Goal: Task Accomplishment & Management: Manage account settings

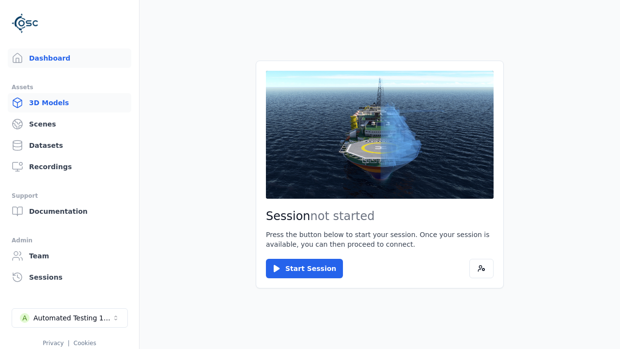
click at [56, 104] on link "3D Models" at bounding box center [70, 102] width 124 height 19
click at [65, 103] on link "3D Models" at bounding box center [70, 102] width 124 height 19
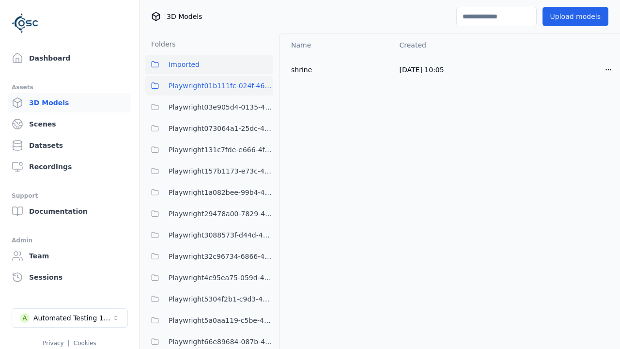
click at [218, 89] on span "Playwright01b111fc-024f-466d-9bae-c06bfb571c6d" at bounding box center [221, 86] width 105 height 12
click at [209, 86] on span "Playwright01b111fc-024f-466d-9bae-c06bfb571c6d" at bounding box center [221, 86] width 105 height 12
click at [238, 70] on button "Imported" at bounding box center [209, 64] width 128 height 19
click at [209, 64] on button "Imported" at bounding box center [209, 64] width 128 height 19
click at [557, 16] on button "Upload models" at bounding box center [576, 16] width 66 height 19
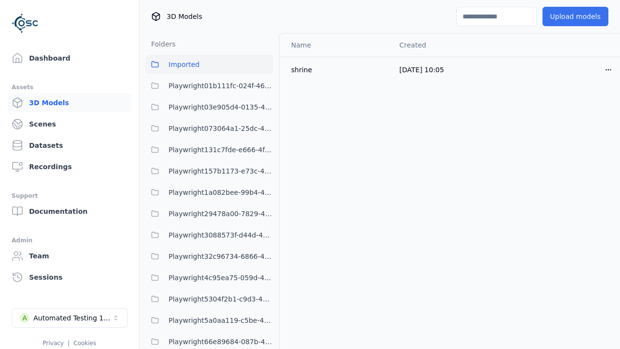
click at [569, 16] on button "Upload models" at bounding box center [576, 16] width 66 height 19
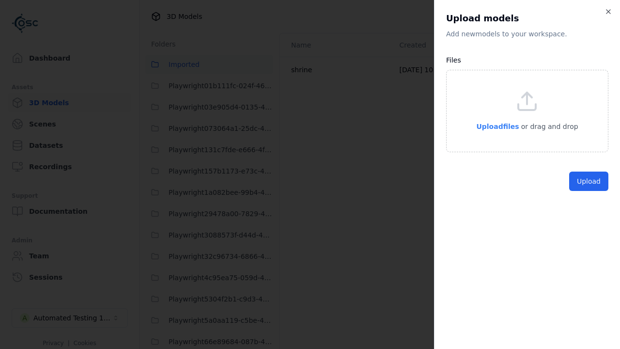
click at [494, 123] on span "Upload files" at bounding box center [497, 127] width 43 height 8
click at [494, 126] on span "Upload files" at bounding box center [497, 127] width 43 height 8
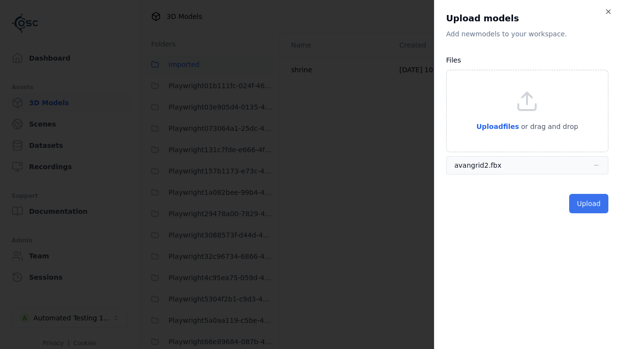
click at [584, 206] on button "Upload" at bounding box center [588, 203] width 39 height 19
click at [590, 203] on button "Upload" at bounding box center [588, 203] width 39 height 19
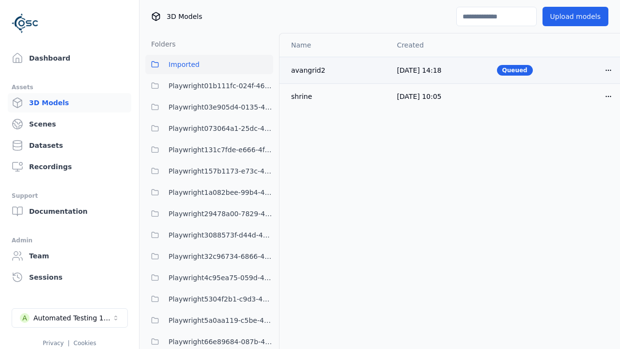
click at [605, 71] on icon "button" at bounding box center [609, 70] width 8 height 8
click at [592, 70] on html "Support Dashboard Assets 3D Models Scenes Datasets Recordings Support Documenta…" at bounding box center [310, 174] width 620 height 349
click at [560, 119] on div "Move" at bounding box center [570, 123] width 57 height 16
click at [571, 123] on div "Move" at bounding box center [570, 123] width 57 height 16
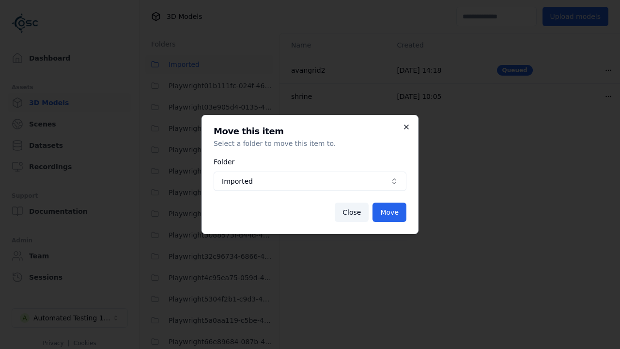
click at [404, 129] on icon "button" at bounding box center [406, 127] width 4 height 4
click at [406, 127] on icon "button" at bounding box center [406, 127] width 4 height 4
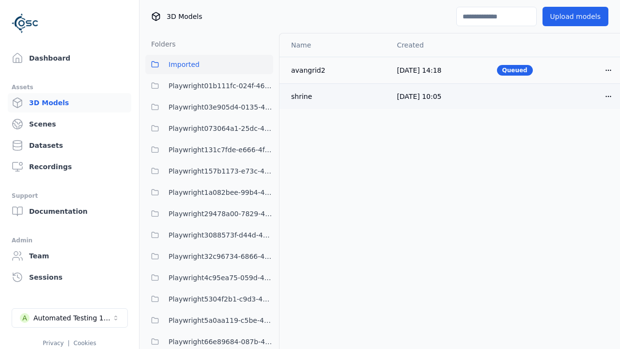
click at [606, 96] on icon "button" at bounding box center [608, 95] width 5 height 1
click at [592, 96] on html "Support Dashboard Assets 3D Models Scenes Datasets Recordings Support Documenta…" at bounding box center [310, 174] width 620 height 349
click at [497, 153] on html "Support Dashboard Assets 3D Models Scenes Datasets Recordings Support Documenta…" at bounding box center [310, 174] width 620 height 349
click at [310, 174] on html "Support Dashboard Assets 3D Models Scenes Datasets Recordings Support Documenta…" at bounding box center [310, 174] width 620 height 349
click at [605, 99] on icon "button" at bounding box center [609, 97] width 8 height 8
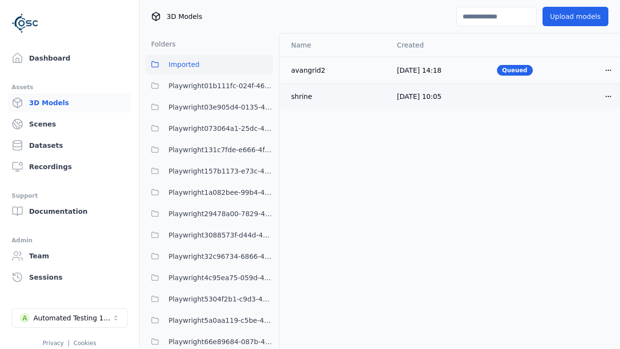
click at [592, 96] on html "Support Dashboard Assets 3D Models Scenes Datasets Recordings Support Documenta…" at bounding box center [310, 174] width 620 height 349
click at [565, 153] on div "Move" at bounding box center [570, 149] width 57 height 16
click at [571, 149] on div "Move" at bounding box center [570, 149] width 57 height 16
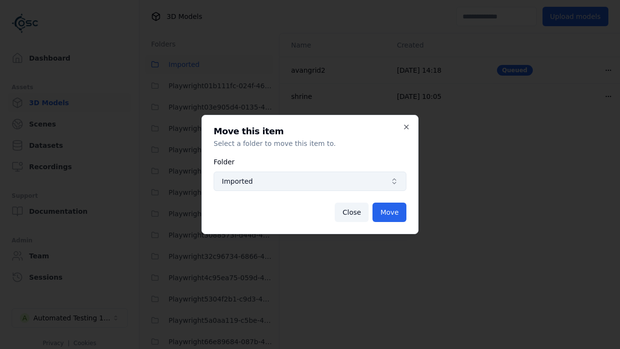
click at [392, 179] on icon "button" at bounding box center [394, 181] width 8 height 8
click at [310, 181] on span "Imported" at bounding box center [304, 181] width 165 height 10
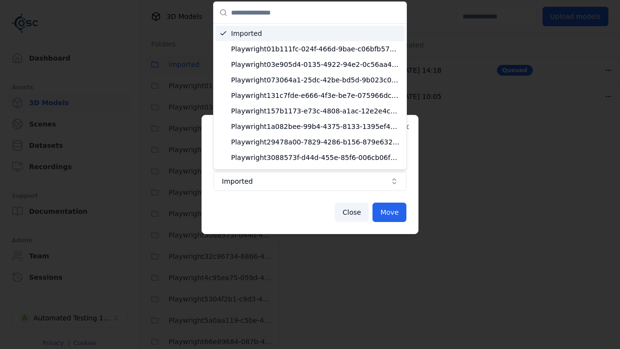
click at [334, 10] on x-pw-glass at bounding box center [310, 174] width 620 height 349
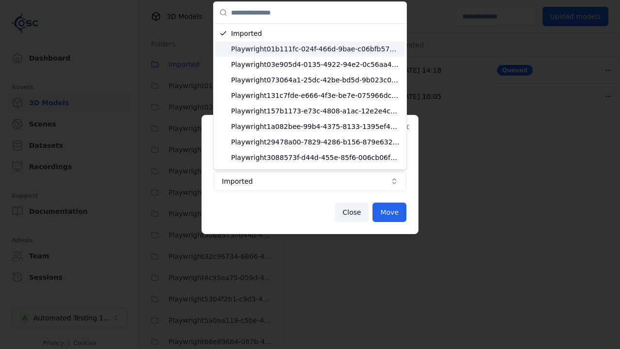
click at [290, 49] on span "Playwright01b111fc-024f-466d-9bae-c06bfb571c6d" at bounding box center [316, 49] width 170 height 10
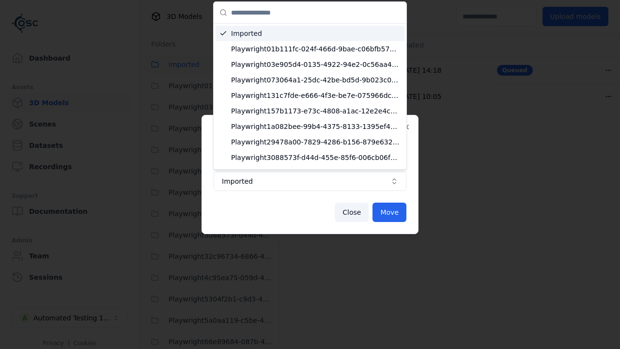
click at [315, 9] on x-pw-glass at bounding box center [310, 174] width 620 height 349
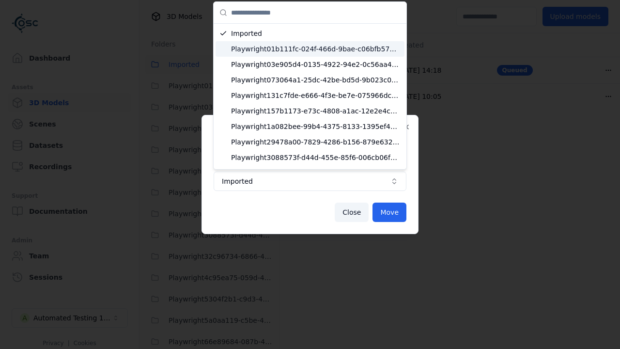
click at [295, 52] on span "Playwright01b111fc-024f-466d-9bae-c06bfb571c6d" at bounding box center [316, 49] width 170 height 10
click at [297, 46] on span "Playwright01b111fc-024f-466d-9bae-c06bfb571c6d" at bounding box center [316, 49] width 170 height 10
click at [311, 49] on span "Playwright01b111fc-024f-466d-9bae-c06bfb571c6d" at bounding box center [316, 49] width 170 height 10
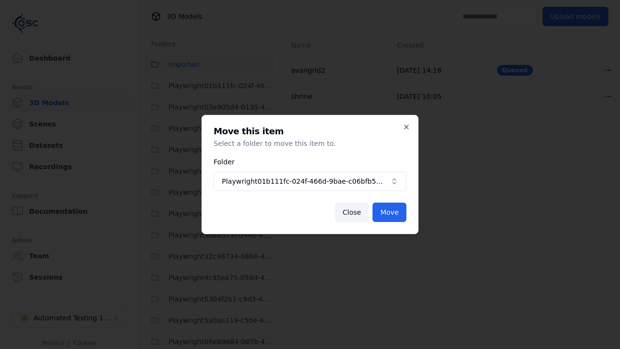
click at [411, 123] on div "Move this item Select a folder to move this item to. Folder Playwright01b111fc-…" at bounding box center [310, 174] width 217 height 119
click at [310, 174] on button "Playwright01b111fc-024f-466d-9bae-c06bfb571c6d" at bounding box center [310, 180] width 193 height 19
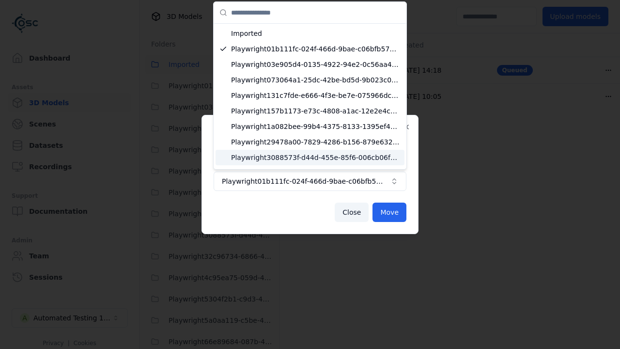
click at [357, 208] on div at bounding box center [310, 174] width 620 height 349
click at [310, 174] on div at bounding box center [310, 174] width 620 height 349
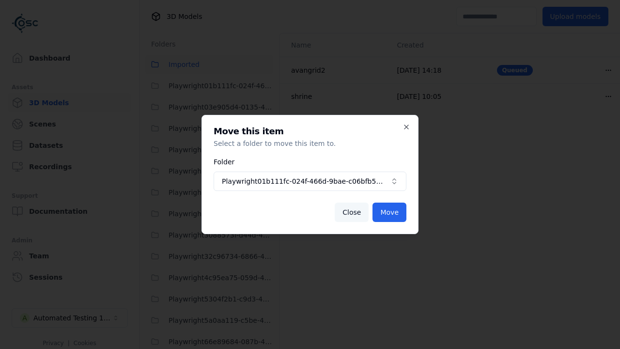
click at [355, 209] on button "Close" at bounding box center [352, 211] width 34 height 19
click at [354, 212] on button "Close" at bounding box center [352, 211] width 34 height 19
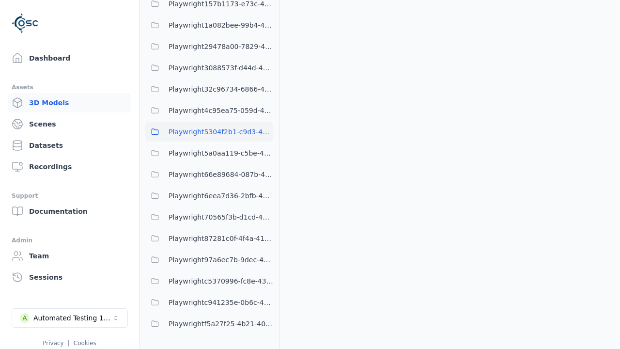
scroll to position [192, 0]
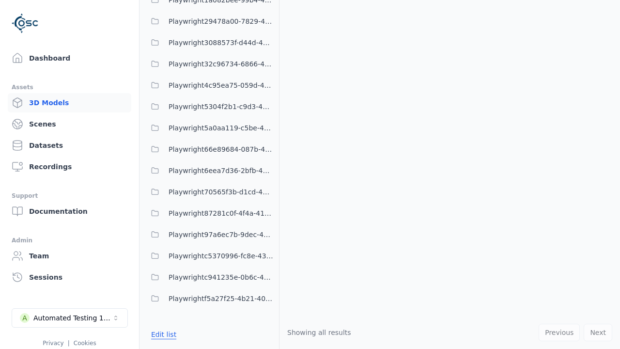
click at [162, 337] on button "Edit list" at bounding box center [163, 334] width 37 height 17
click at [162, 334] on button "Edit list" at bounding box center [163, 334] width 37 height 17
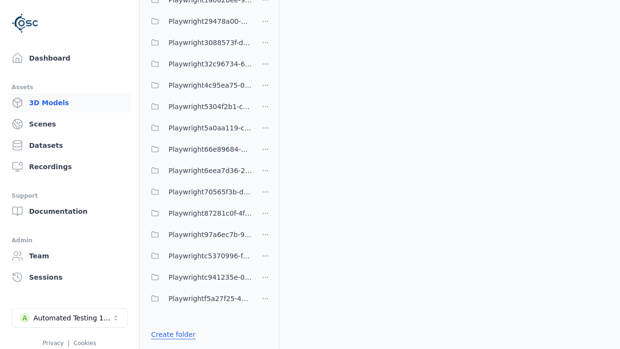
click at [164, 336] on link "Create folder" at bounding box center [173, 334] width 45 height 10
click at [171, 334] on link "Create folder" at bounding box center [173, 334] width 45 height 10
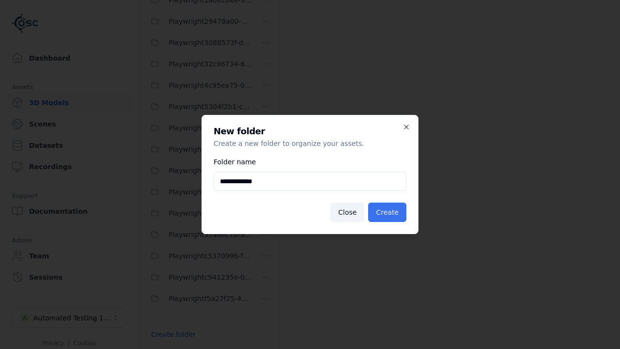
click at [376, 206] on button "Create" at bounding box center [387, 211] width 38 height 19
type input "**********"
click at [389, 212] on button "Create" at bounding box center [387, 211] width 38 height 19
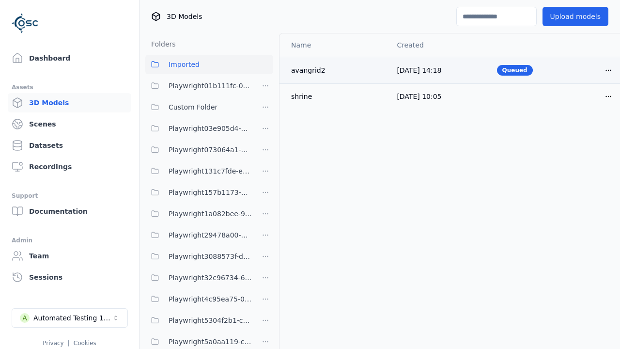
click at [605, 68] on icon "button" at bounding box center [609, 70] width 8 height 8
click at [592, 70] on html "Support Dashboard Assets 3D Models Scenes Datasets Recordings Support Documenta…" at bounding box center [310, 174] width 620 height 349
click at [565, 123] on div "Move" at bounding box center [570, 123] width 57 height 16
click at [571, 123] on div "Move" at bounding box center [570, 123] width 57 height 16
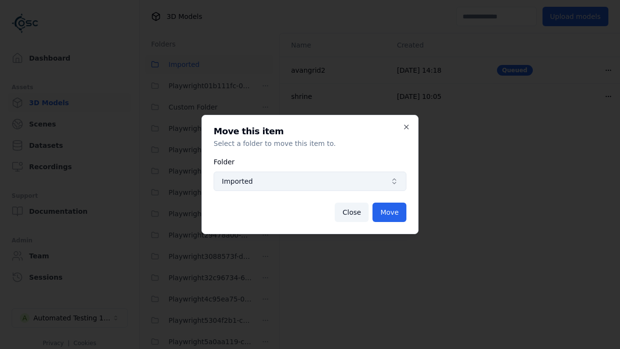
click at [347, 181] on span "Imported" at bounding box center [304, 181] width 165 height 10
click at [310, 181] on span "Imported" at bounding box center [304, 181] width 165 height 10
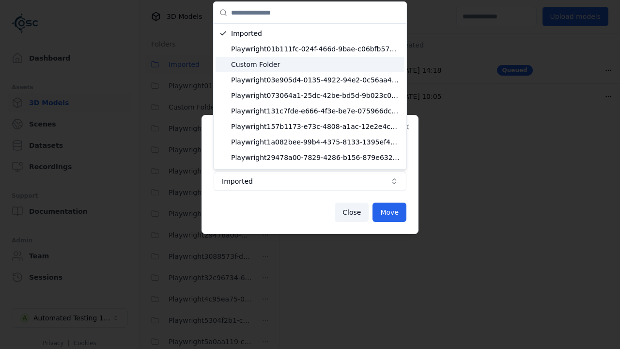
click at [282, 62] on span "Custom Folder" at bounding box center [316, 65] width 170 height 10
click at [311, 64] on span "Custom Folder" at bounding box center [316, 65] width 170 height 10
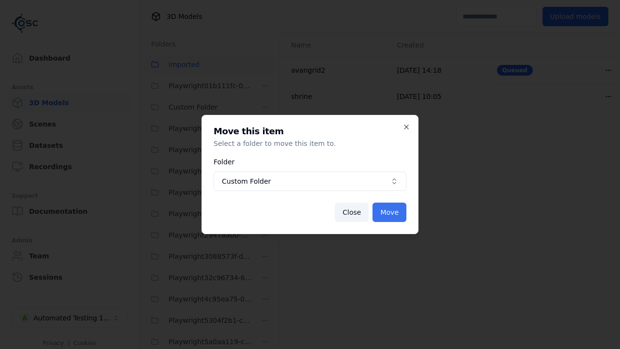
click at [394, 210] on button "Move" at bounding box center [390, 211] width 34 height 19
click at [390, 212] on button "Move" at bounding box center [390, 211] width 34 height 19
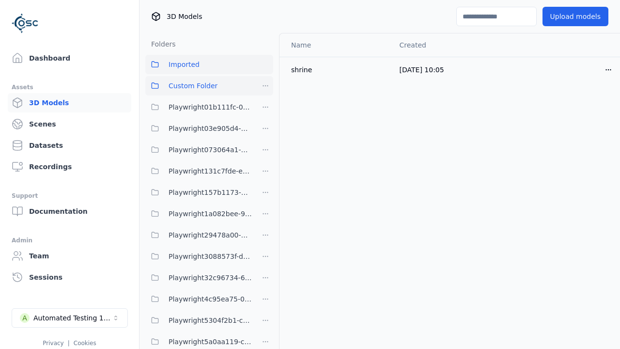
click at [203, 86] on span "Custom Folder" at bounding box center [193, 86] width 49 height 12
click at [199, 86] on span "Custom Folder" at bounding box center [193, 86] width 49 height 12
click at [191, 65] on span "Imported" at bounding box center [184, 65] width 31 height 12
click at [209, 64] on button "Imported" at bounding box center [209, 64] width 128 height 19
click at [599, 67] on button "Open menu" at bounding box center [608, 69] width 19 height 19
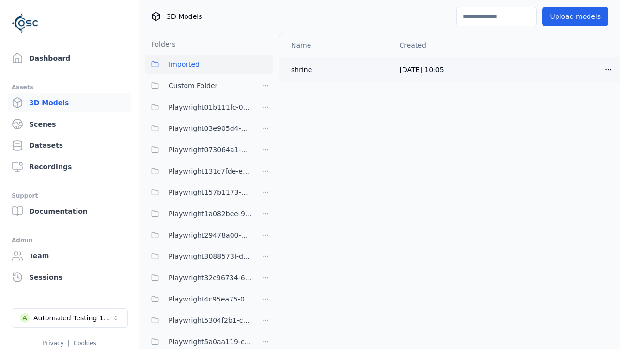
click at [592, 69] on html "Support Dashboard Assets 3D Models Scenes Datasets Recordings Support Documenta…" at bounding box center [310, 174] width 620 height 349
click at [566, 123] on div "Move" at bounding box center [570, 123] width 57 height 16
click at [571, 123] on div "Move" at bounding box center [570, 123] width 57 height 16
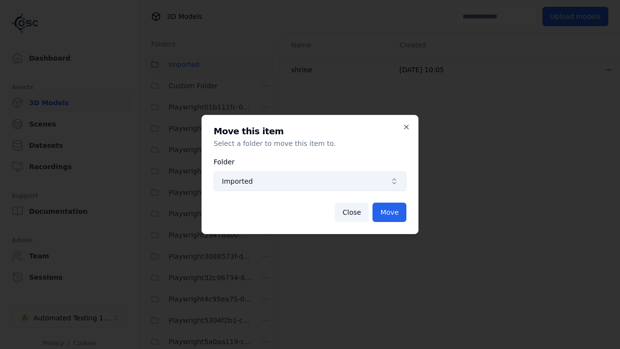
click at [336, 184] on span "Imported" at bounding box center [304, 181] width 165 height 10
click at [310, 181] on span "Imported" at bounding box center [304, 181] width 165 height 10
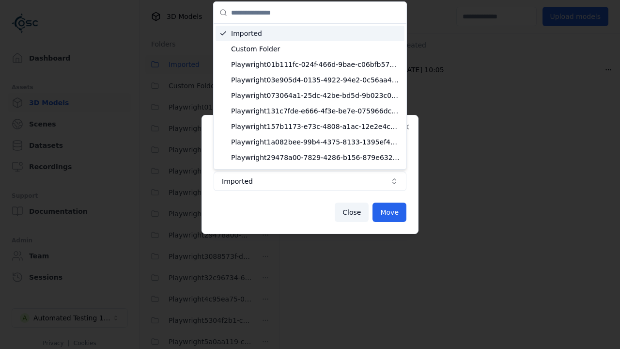
click at [320, 206] on div at bounding box center [310, 174] width 620 height 349
click at [310, 174] on div at bounding box center [310, 174] width 620 height 349
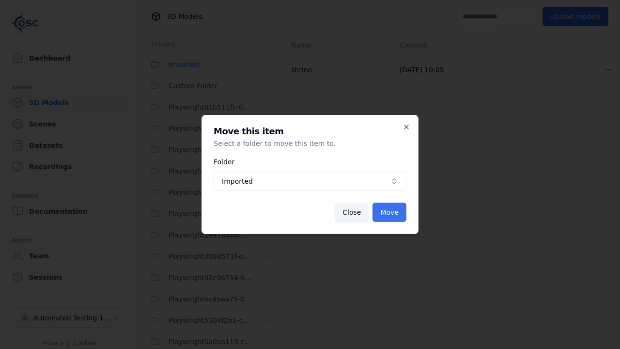
click at [390, 211] on button "Move" at bounding box center [390, 211] width 34 height 19
click at [390, 212] on button "Move" at bounding box center [390, 211] width 34 height 19
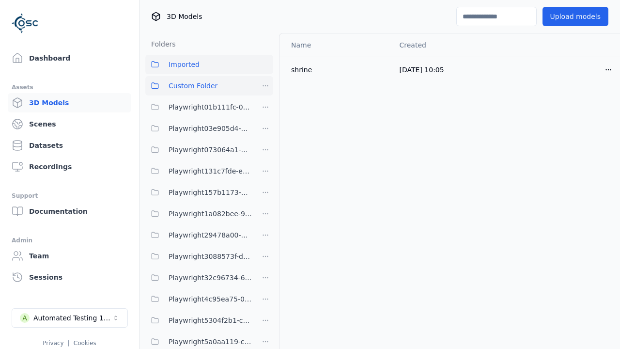
click at [203, 85] on span "Custom Folder" at bounding box center [193, 86] width 49 height 12
click at [199, 86] on span "Custom Folder" at bounding box center [193, 86] width 49 height 12
click at [171, 64] on span "Imported" at bounding box center [184, 65] width 31 height 12
click at [209, 64] on button "Imported" at bounding box center [209, 64] width 128 height 19
click at [204, 87] on span "Custom Folder" at bounding box center [193, 86] width 49 height 12
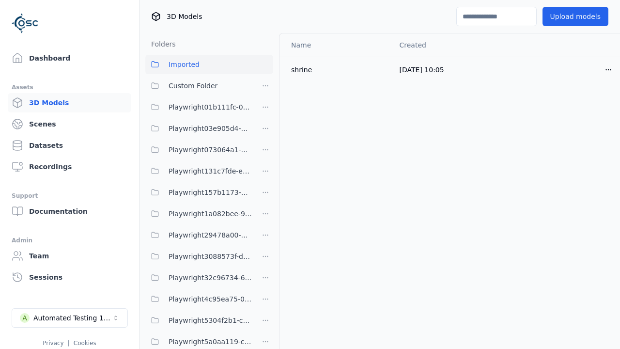
click at [199, 86] on span "Custom Folder" at bounding box center [193, 86] width 49 height 12
click at [605, 69] on icon "button" at bounding box center [609, 70] width 8 height 8
click at [592, 69] on html "Support Dashboard Assets 3D Models Scenes Datasets Recordings Support Documenta…" at bounding box center [310, 174] width 620 height 349
click at [508, 167] on html "Support Dashboard Assets 3D Models Scenes Datasets Recordings Support Documenta…" at bounding box center [310, 174] width 620 height 349
click at [310, 174] on html "Support Dashboard Assets 3D Models Scenes Datasets Recordings Support Documenta…" at bounding box center [310, 174] width 620 height 349
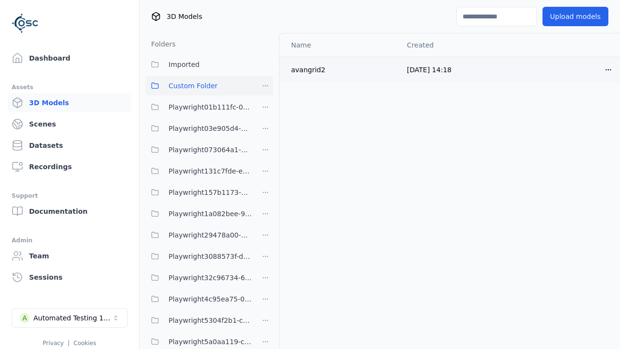
click at [605, 71] on icon "button" at bounding box center [609, 70] width 8 height 8
click at [592, 69] on html "Support Dashboard Assets 3D Models Scenes Datasets Recordings Support Documenta…" at bounding box center [310, 174] width 620 height 349
click at [173, 66] on html "Support Dashboard Assets 3D Models Scenes Datasets Recordings Support Documenta…" at bounding box center [310, 174] width 620 height 349
click at [310, 174] on html "Support Dashboard Assets 3D Models Scenes Datasets Recordings Support Documenta…" at bounding box center [310, 174] width 620 height 349
click at [599, 68] on button "Open menu" at bounding box center [608, 69] width 19 height 19
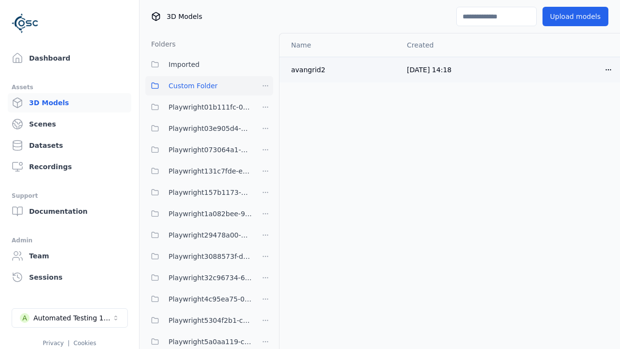
click at [592, 69] on html "Support Dashboard Assets 3D Models Scenes Datasets Recordings Support Documenta…" at bounding box center [310, 174] width 620 height 349
click at [218, 40] on html "Support Dashboard Assets 3D Models Scenes Datasets Recordings Support Documenta…" at bounding box center [310, 174] width 620 height 349
click at [310, 174] on html "Support Dashboard Assets 3D Models Scenes Datasets Recordings Support Documenta…" at bounding box center [310, 174] width 620 height 349
click at [221, 80] on button "Custom Folder" at bounding box center [198, 85] width 107 height 19
click at [199, 86] on span "Custom Folder" at bounding box center [193, 86] width 49 height 12
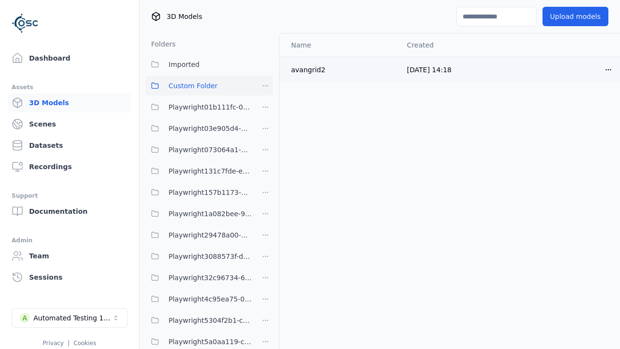
click at [605, 70] on icon "button" at bounding box center [609, 70] width 8 height 8
click at [592, 69] on html "Support Dashboard Assets 3D Models Scenes Datasets Recordings Support Documenta…" at bounding box center [310, 174] width 620 height 349
click at [572, 120] on div "Move" at bounding box center [570, 123] width 57 height 16
click at [571, 123] on div "Move" at bounding box center [570, 123] width 57 height 16
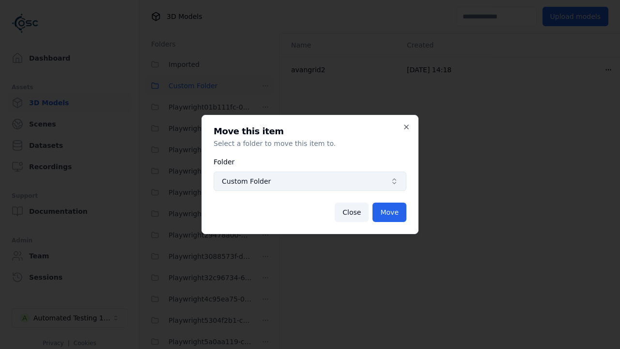
click at [371, 176] on button "Custom Folder" at bounding box center [310, 180] width 193 height 19
click at [310, 181] on span "Custom Folder" at bounding box center [304, 181] width 165 height 10
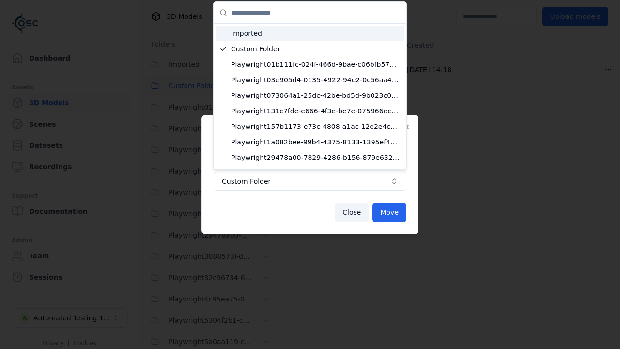
click at [286, 39] on div "Imported" at bounding box center [310, 34] width 189 height 16
click at [306, 33] on span "Imported" at bounding box center [316, 34] width 170 height 10
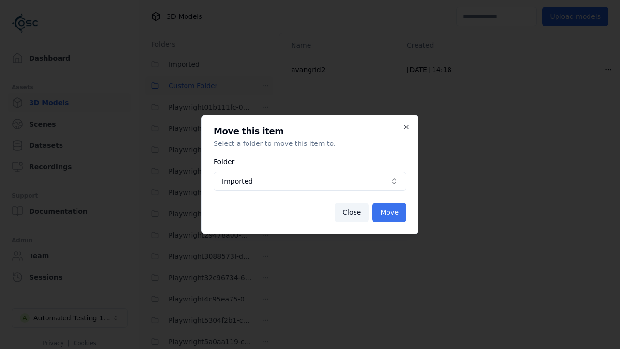
click at [394, 215] on button "Move" at bounding box center [390, 211] width 34 height 19
click at [390, 212] on button "Move" at bounding box center [390, 211] width 34 height 19
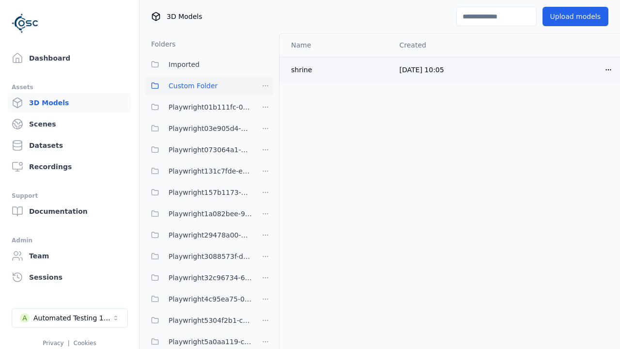
click at [605, 66] on icon "button" at bounding box center [609, 70] width 8 height 8
click at [592, 69] on html "Support Dashboard Assets 3D Models Scenes Datasets Recordings Support Documenta…" at bounding box center [310, 174] width 620 height 349
click at [567, 123] on div "Move" at bounding box center [570, 123] width 57 height 16
click at [571, 123] on div "Move" at bounding box center [570, 123] width 57 height 16
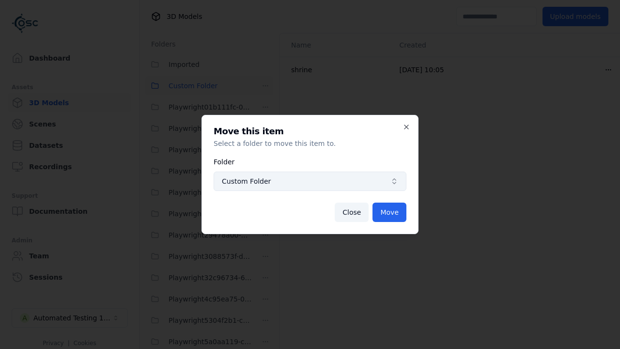
click at [390, 184] on icon "button" at bounding box center [394, 181] width 8 height 8
click at [310, 181] on span "Custom Folder" at bounding box center [304, 181] width 165 height 10
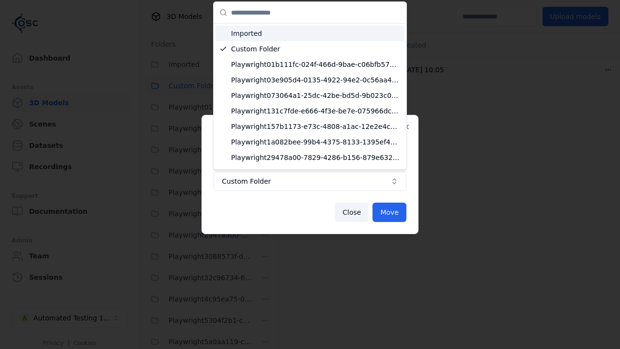
click at [251, 33] on span "Imported" at bounding box center [316, 34] width 170 height 10
click at [311, 33] on span "Imported" at bounding box center [316, 34] width 170 height 10
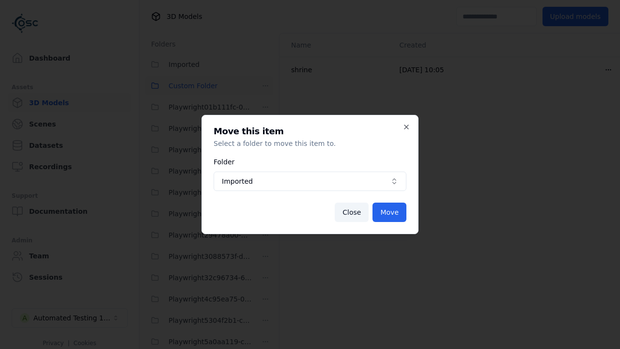
click at [411, 122] on div "Move this item Select a folder to move this item to. Folder Imported Close Move…" at bounding box center [310, 174] width 217 height 119
click at [310, 174] on button "Imported" at bounding box center [310, 180] width 193 height 19
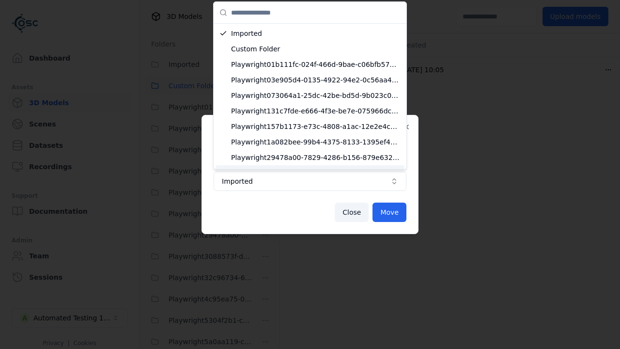
click at [358, 207] on div at bounding box center [310, 174] width 620 height 349
click at [310, 174] on div at bounding box center [310, 174] width 620 height 349
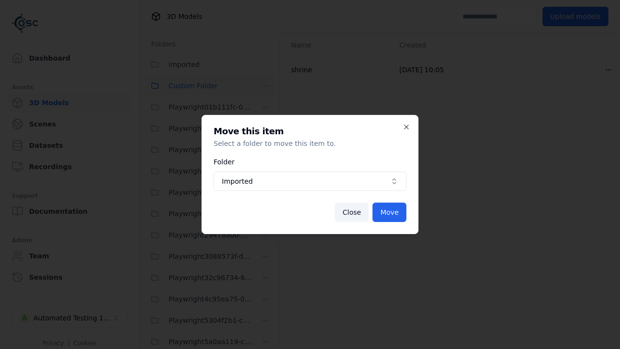
click at [358, 207] on button "Close" at bounding box center [352, 211] width 34 height 19
click at [310, 181] on span "Imported" at bounding box center [304, 181] width 165 height 10
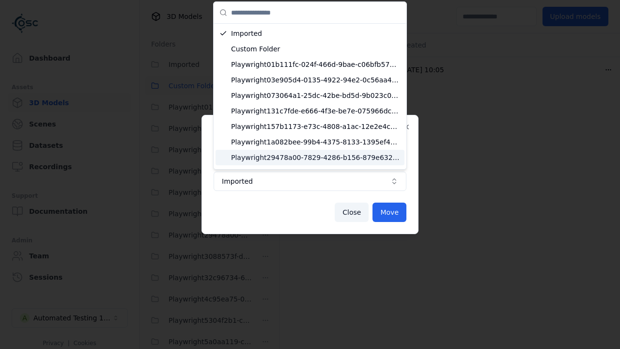
click at [398, 214] on div at bounding box center [310, 174] width 620 height 349
click at [310, 174] on div at bounding box center [310, 174] width 620 height 349
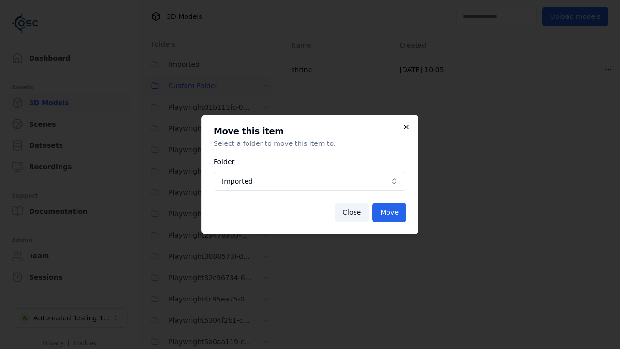
click at [404, 127] on icon "button" at bounding box center [407, 127] width 8 height 8
click at [406, 127] on icon "button" at bounding box center [406, 127] width 4 height 4
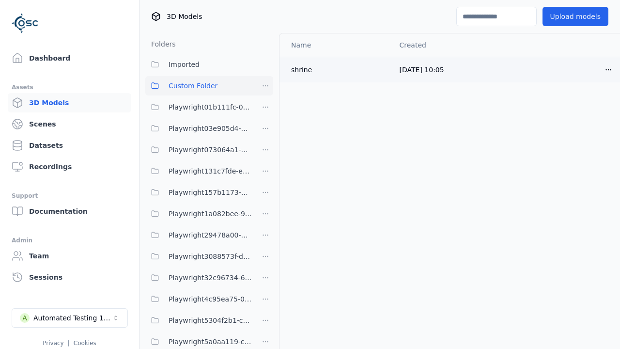
click at [599, 70] on button "Open menu" at bounding box center [608, 69] width 19 height 19
click at [592, 69] on html "Support Dashboard Assets 3D Models Scenes Datasets Recordings Support Documenta…" at bounding box center [310, 174] width 620 height 349
click at [568, 122] on div "Move" at bounding box center [570, 123] width 57 height 16
click at [571, 123] on div "Move" at bounding box center [570, 123] width 57 height 16
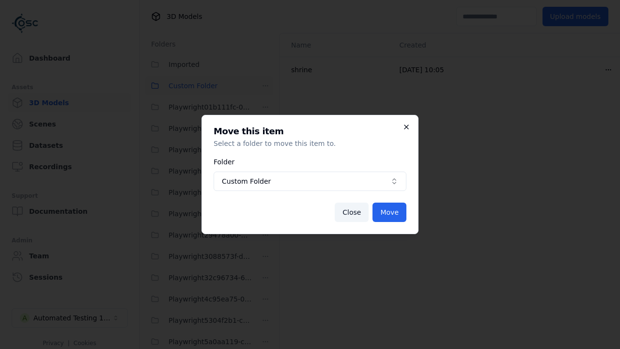
click at [407, 127] on icon "button" at bounding box center [406, 127] width 4 height 4
click at [406, 127] on icon "button" at bounding box center [406, 127] width 4 height 4
